Goal: Find specific page/section: Find specific page/section

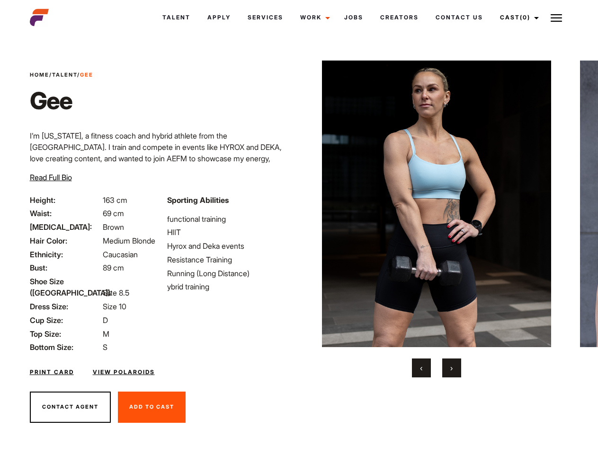
click at [516, 18] on link "Cast (0)" at bounding box center [517, 18] width 53 height 26
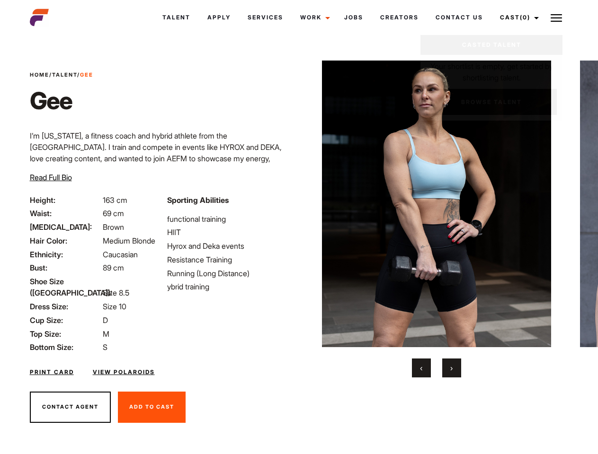
click at [556, 18] on img at bounding box center [555, 17] width 11 height 11
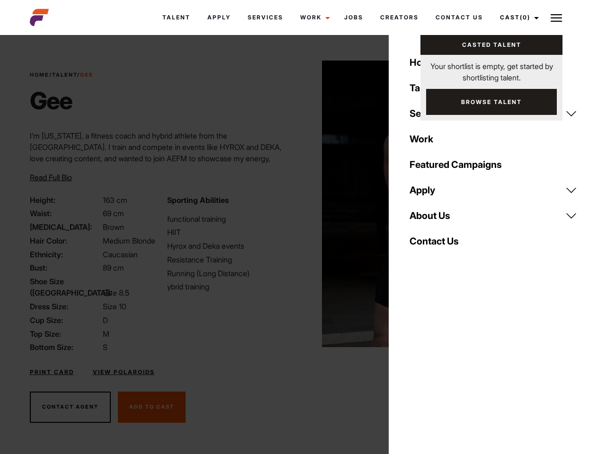
click at [436, 219] on img at bounding box center [437, 204] width 230 height 287
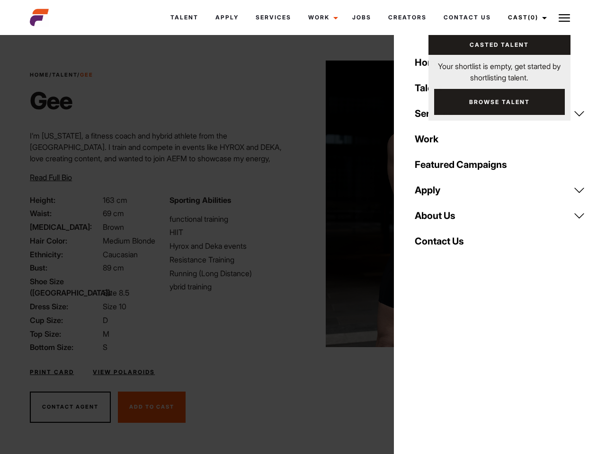
click at [299, 204] on div "Sporting Abilities functional training HIIT Hyrox and Deka events Resistance Tr…" at bounding box center [233, 273] width 139 height 159
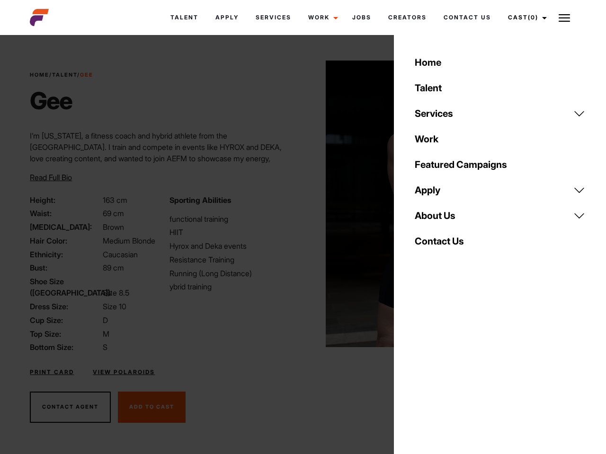
click at [421, 368] on div "Home Talent Services Talent Casting Photography Videography Creative Hair and M…" at bounding box center [500, 227] width 212 height 454
click at [451, 368] on div "Home Talent Services Talent Casting Photography Videography Creative Hair and M…" at bounding box center [500, 227] width 212 height 454
